Goal: Navigation & Orientation: Find specific page/section

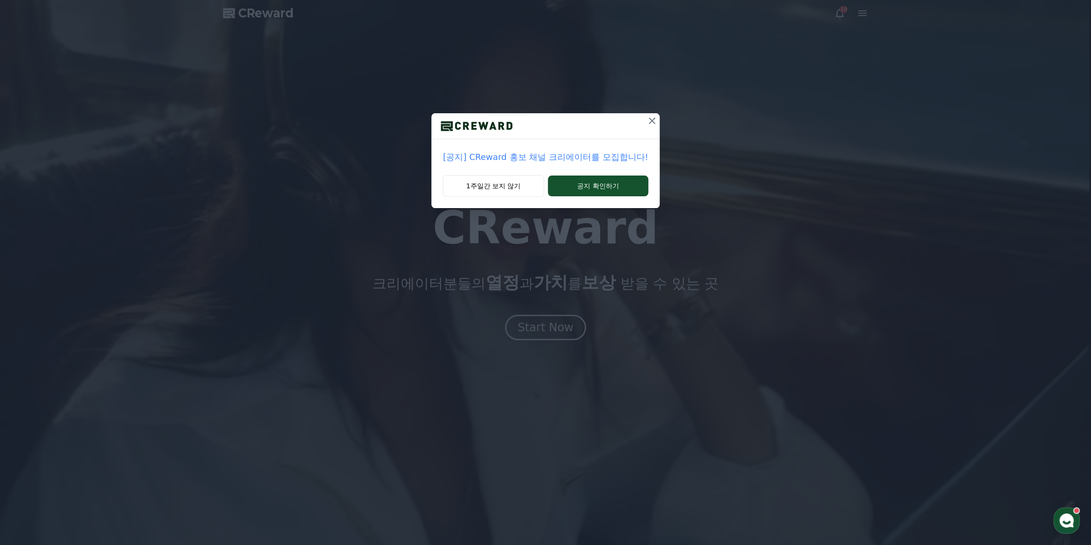
click at [580, 155] on p "[공지] CReward 홍보 채널 크리에이터를 모집합니다!" at bounding box center [545, 156] width 205 height 13
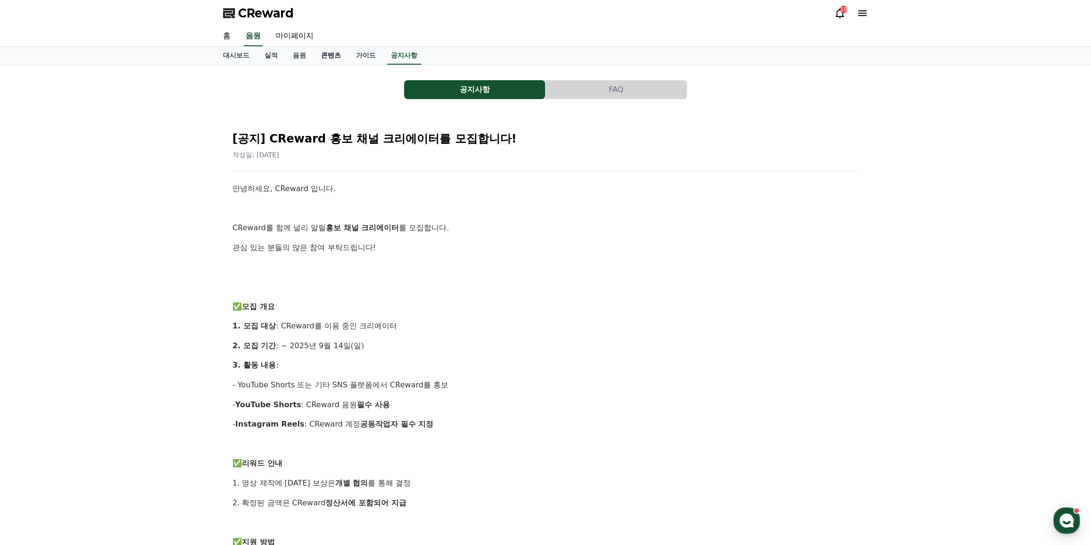
click at [325, 58] on link "콘텐츠" at bounding box center [331, 56] width 35 height 18
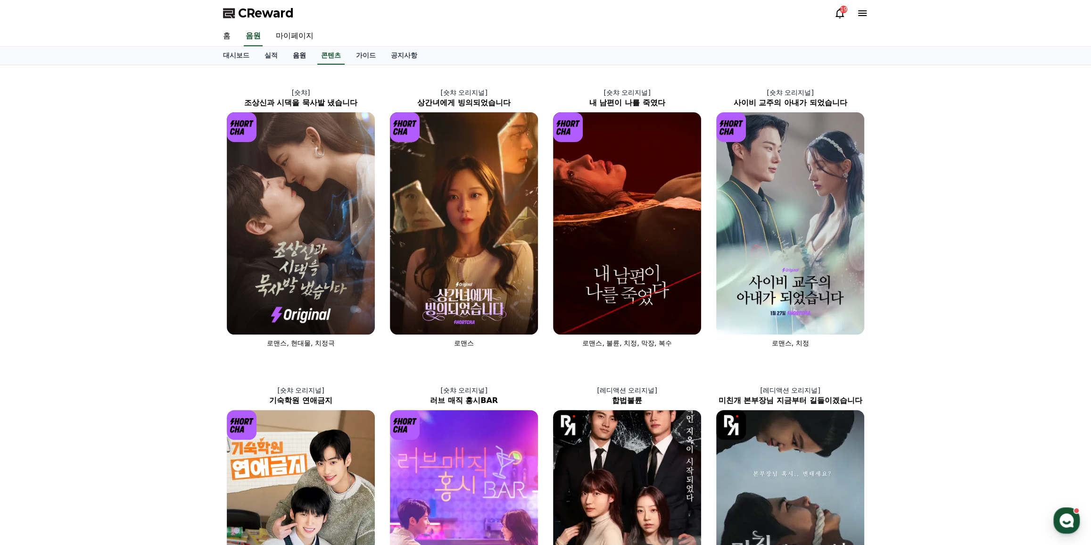
click at [305, 58] on link "음원" at bounding box center [299, 56] width 28 height 18
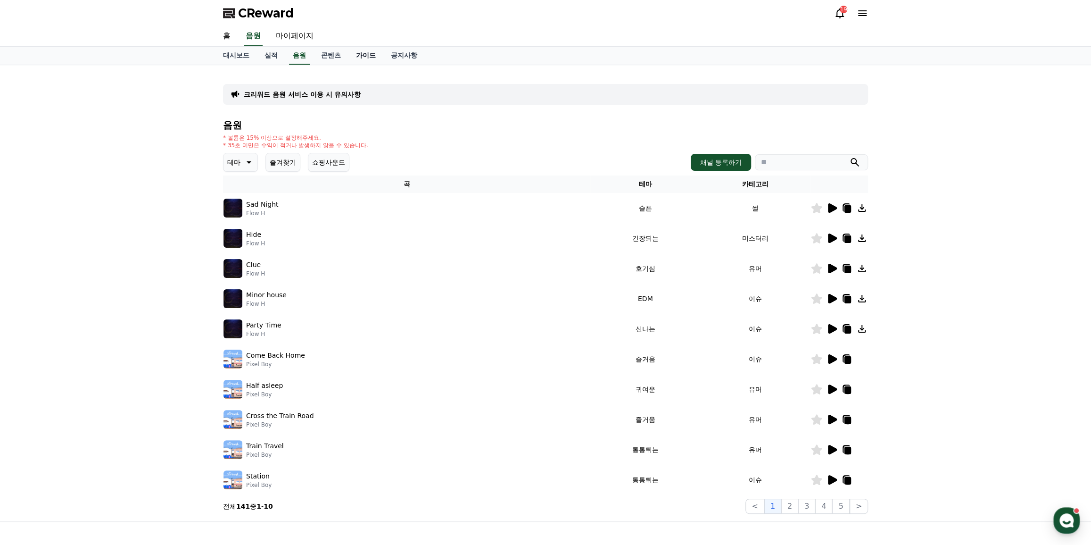
click at [364, 55] on link "가이드" at bounding box center [366, 56] width 35 height 18
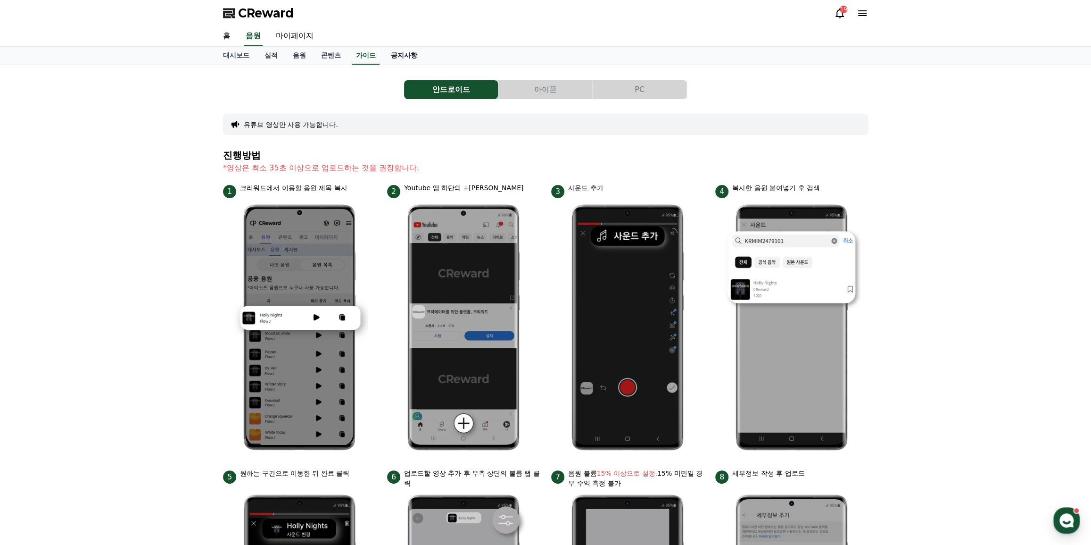
click at [404, 51] on link "공지사항" at bounding box center [404, 56] width 42 height 18
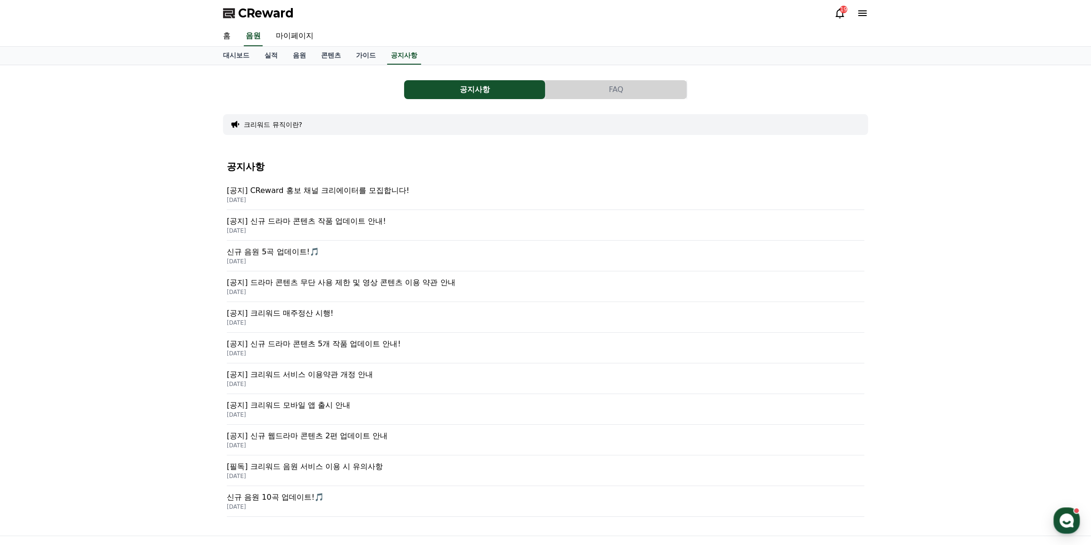
click at [341, 190] on p "[공지] CReward 홍보 채널 크리에이터를 모집합니다!" at bounding box center [546, 190] width 638 height 11
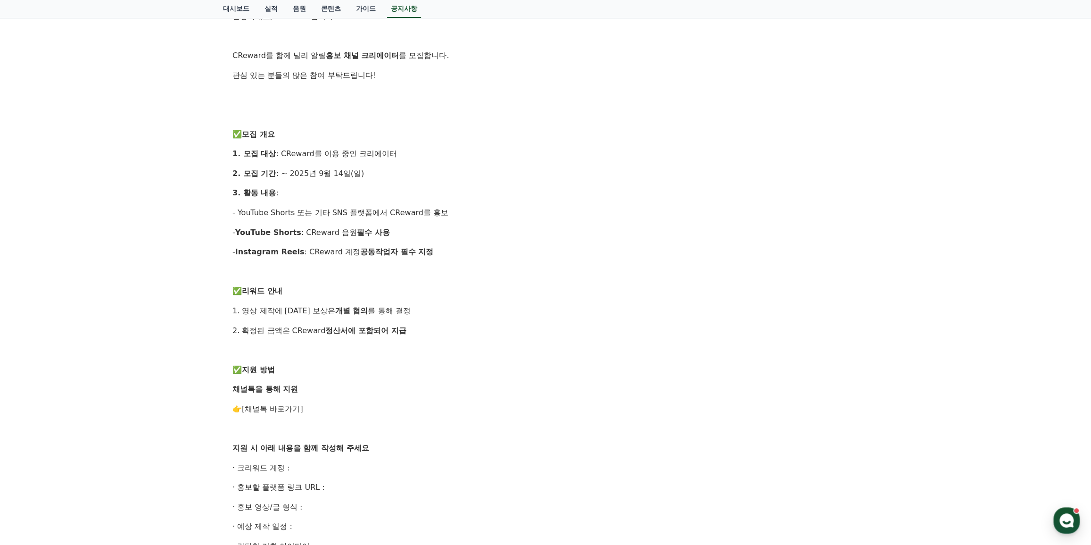
scroll to position [214, 0]
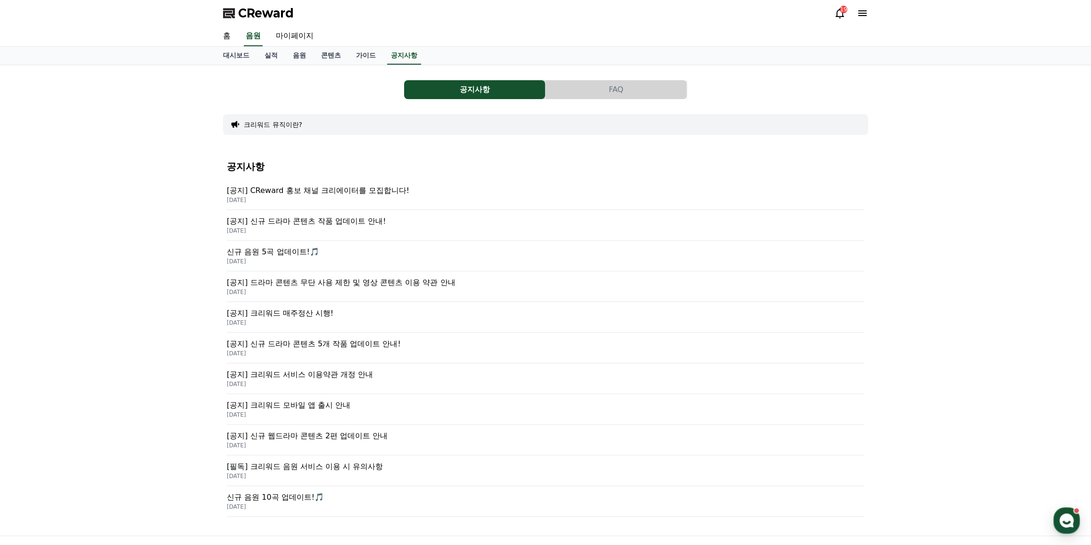
click at [325, 345] on p "[공지] 신규 드라마 콘텐츠 5개 작품 업데이트 안내!" at bounding box center [546, 343] width 638 height 11
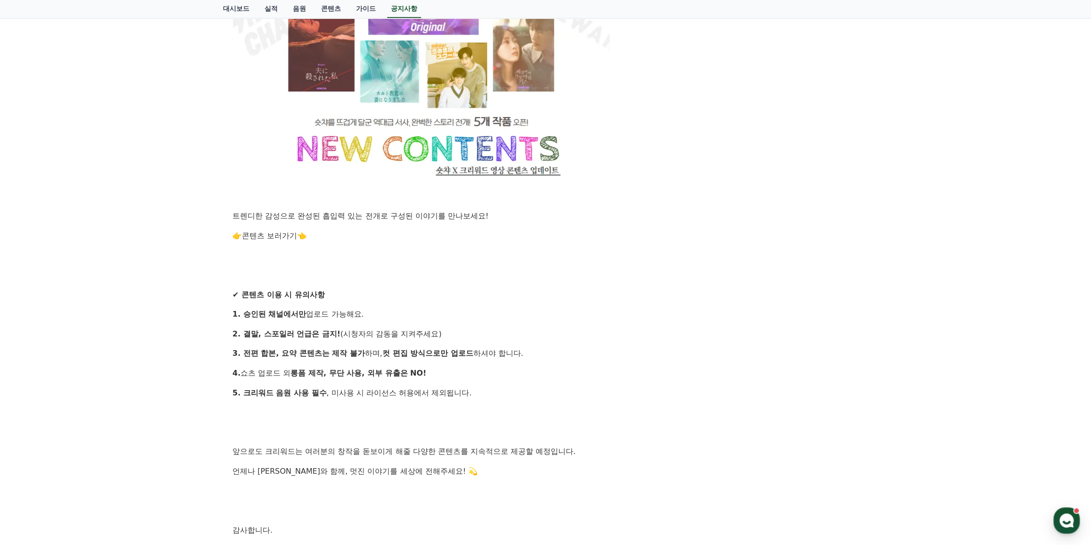
scroll to position [643, 0]
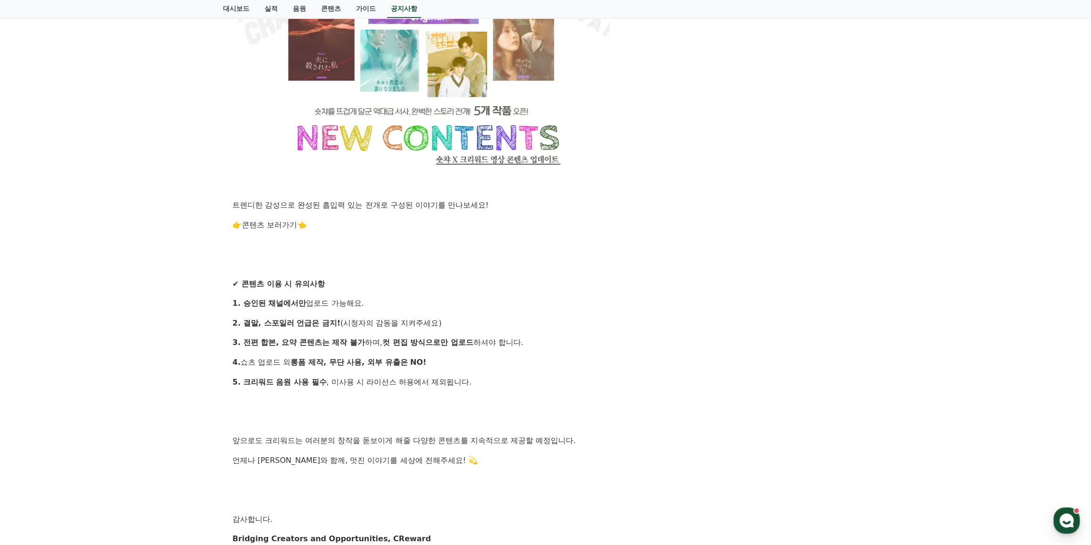
drag, startPoint x: 568, startPoint y: 339, endPoint x: 554, endPoint y: 338, distance: 14.7
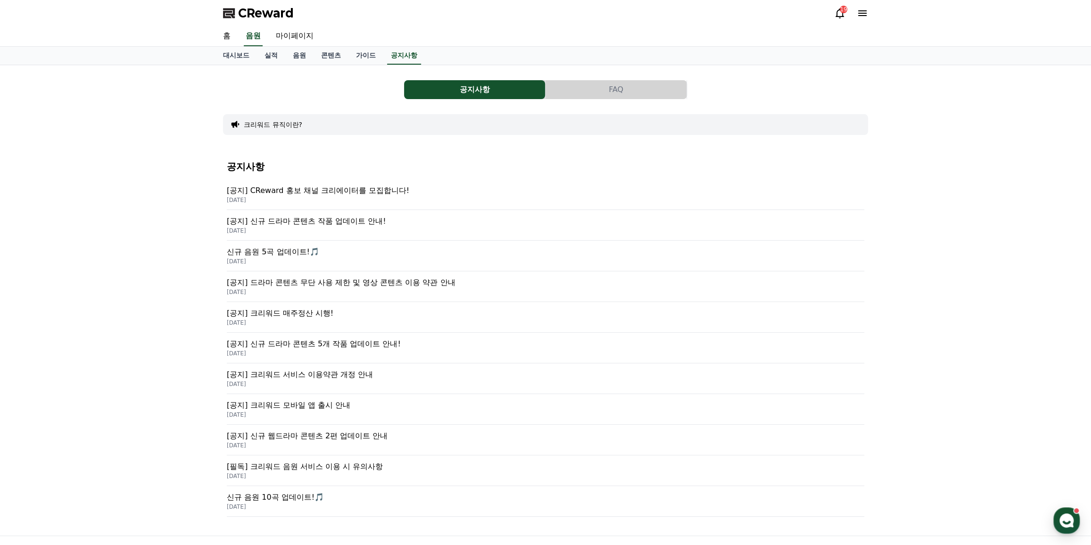
click at [337, 280] on p "[공지] 드라마 콘텐츠 무단 사용 제한 및 영상 콘텐츠 이용 약관 안내" at bounding box center [546, 282] width 638 height 11
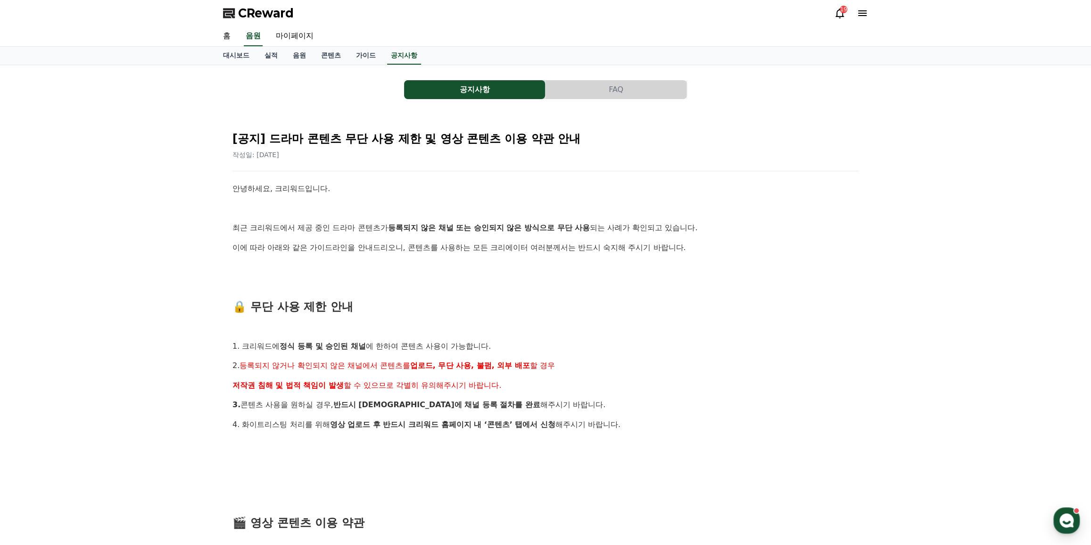
drag, startPoint x: 476, startPoint y: 198, endPoint x: 458, endPoint y: 77, distance: 122.5
click at [302, 58] on link "음원" at bounding box center [299, 56] width 28 height 18
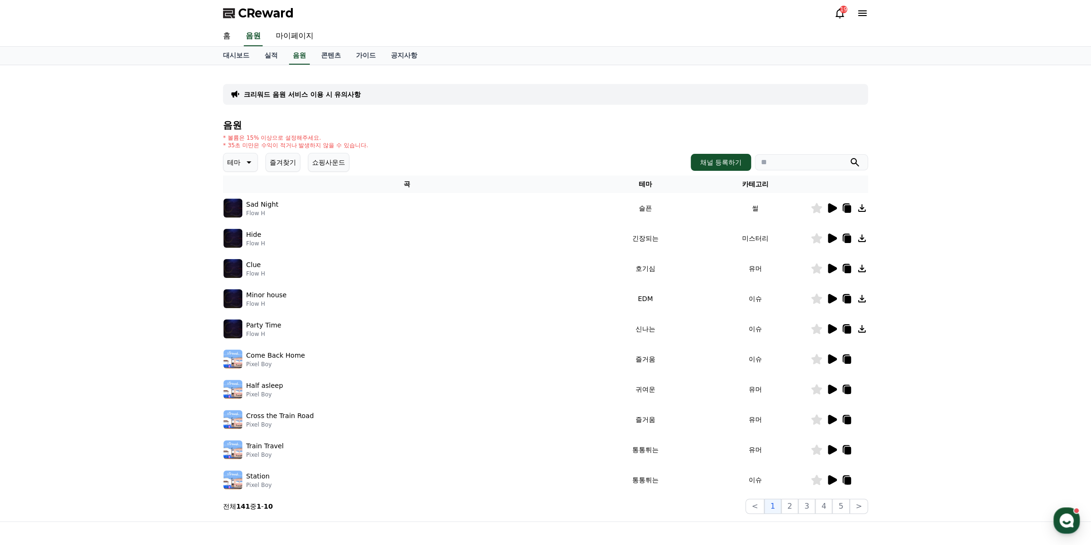
click at [286, 58] on div "대시보드 실적 음원 콘텐츠 가이드 공지사항" at bounding box center [546, 56] width 660 height 18
click at [272, 56] on link "실적" at bounding box center [271, 56] width 28 height 18
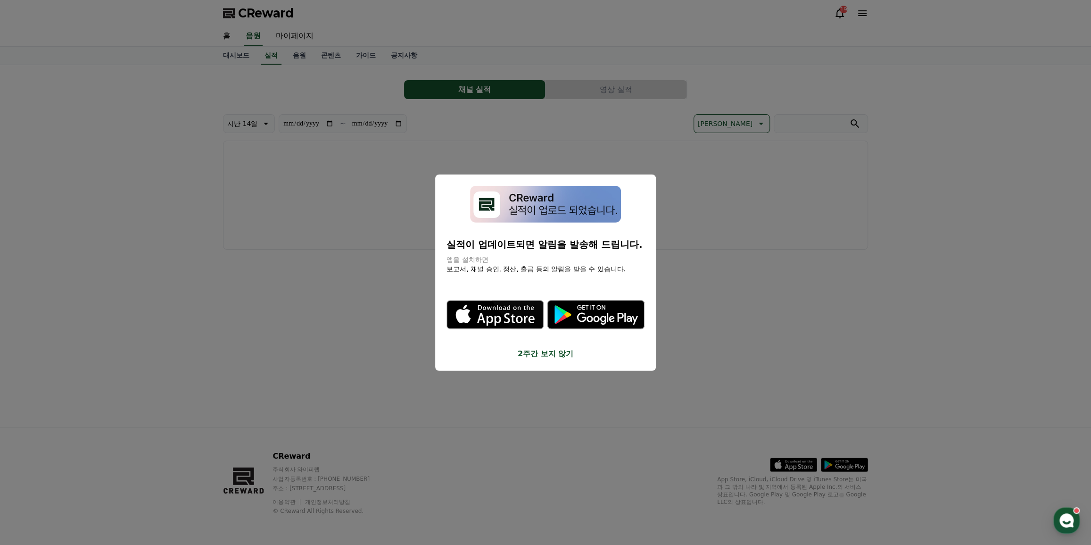
click at [245, 60] on button "close modal" at bounding box center [545, 272] width 1091 height 545
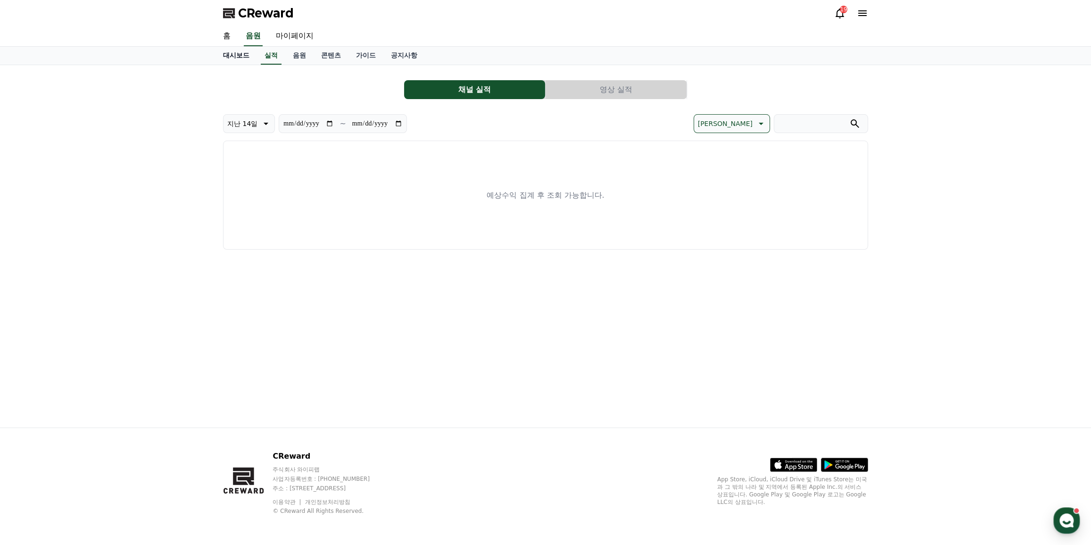
click at [238, 58] on link "대시보드" at bounding box center [237, 56] width 42 height 18
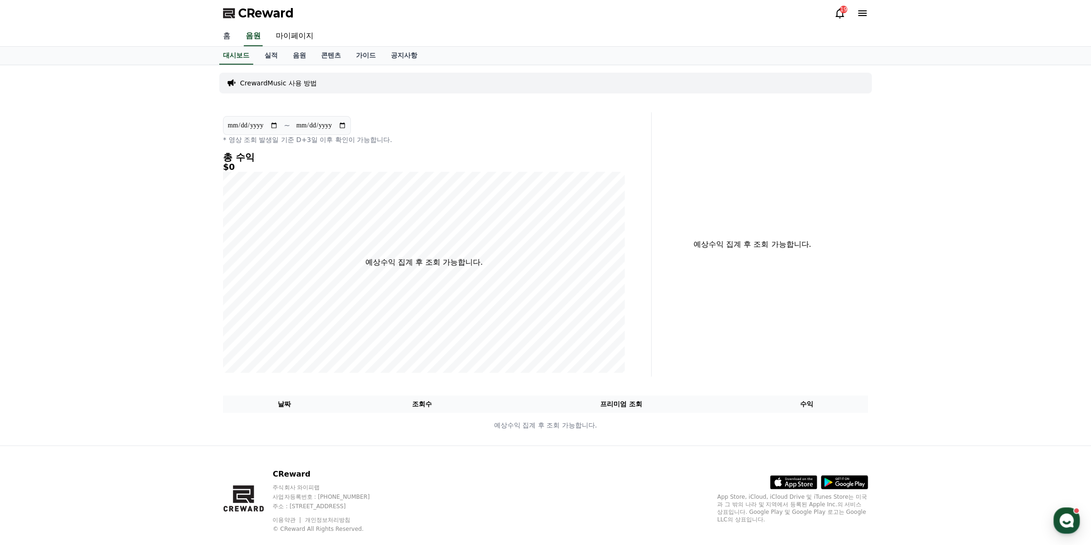
click at [231, 40] on link "홈" at bounding box center [227, 36] width 23 height 20
